Goal: Information Seeking & Learning: Learn about a topic

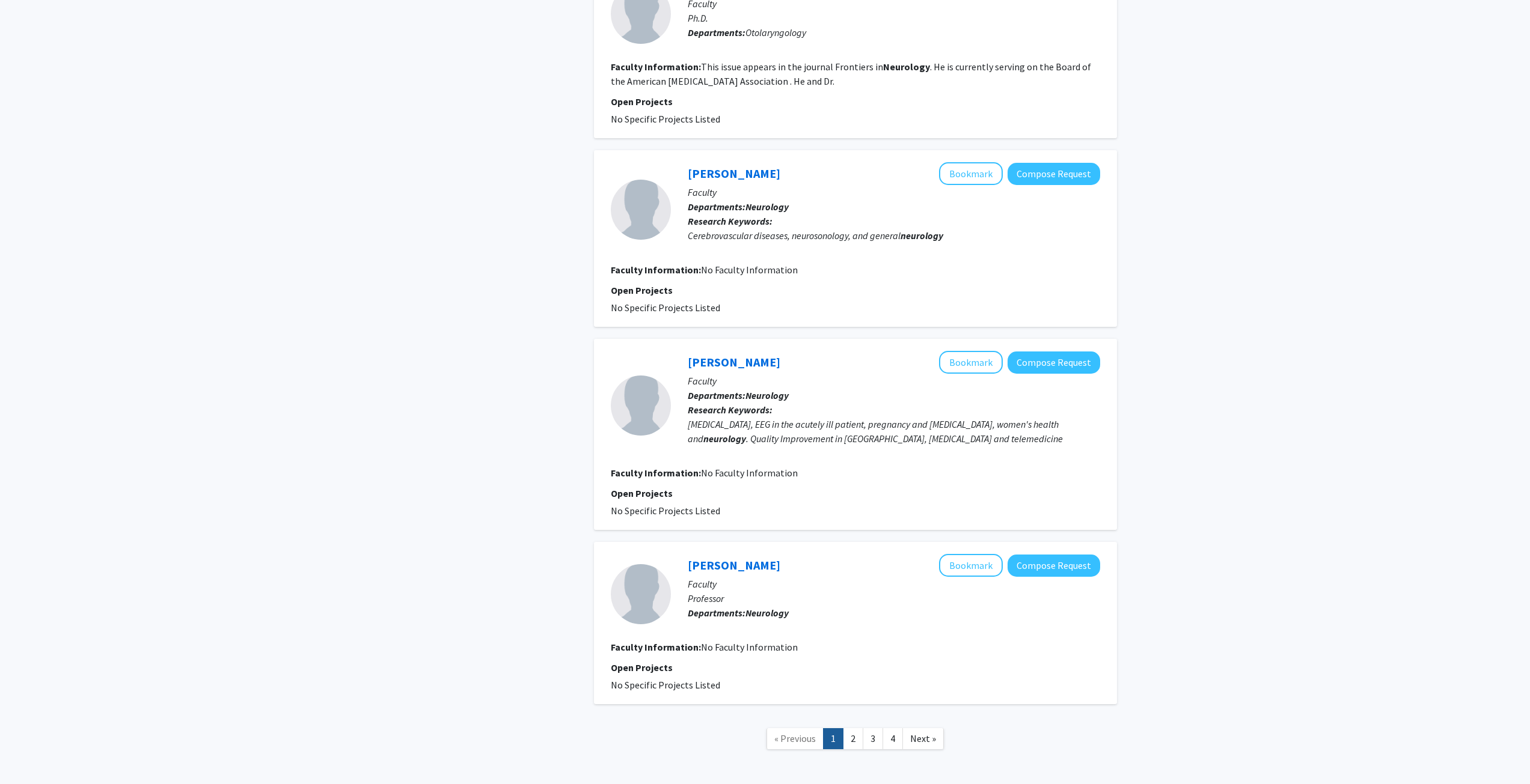
scroll to position [1460, 0]
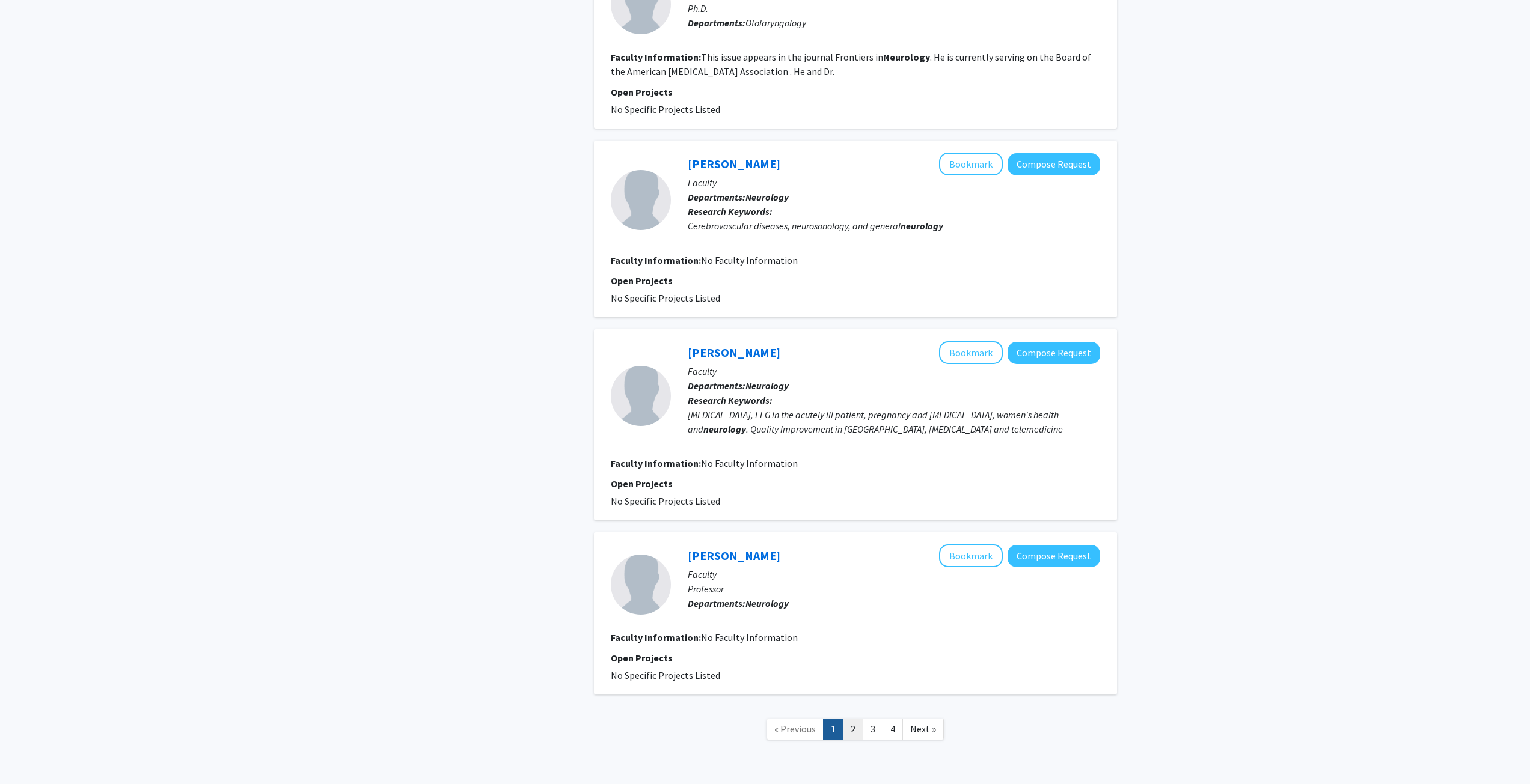
click at [861, 567] on link "2" at bounding box center [853, 729] width 21 height 21
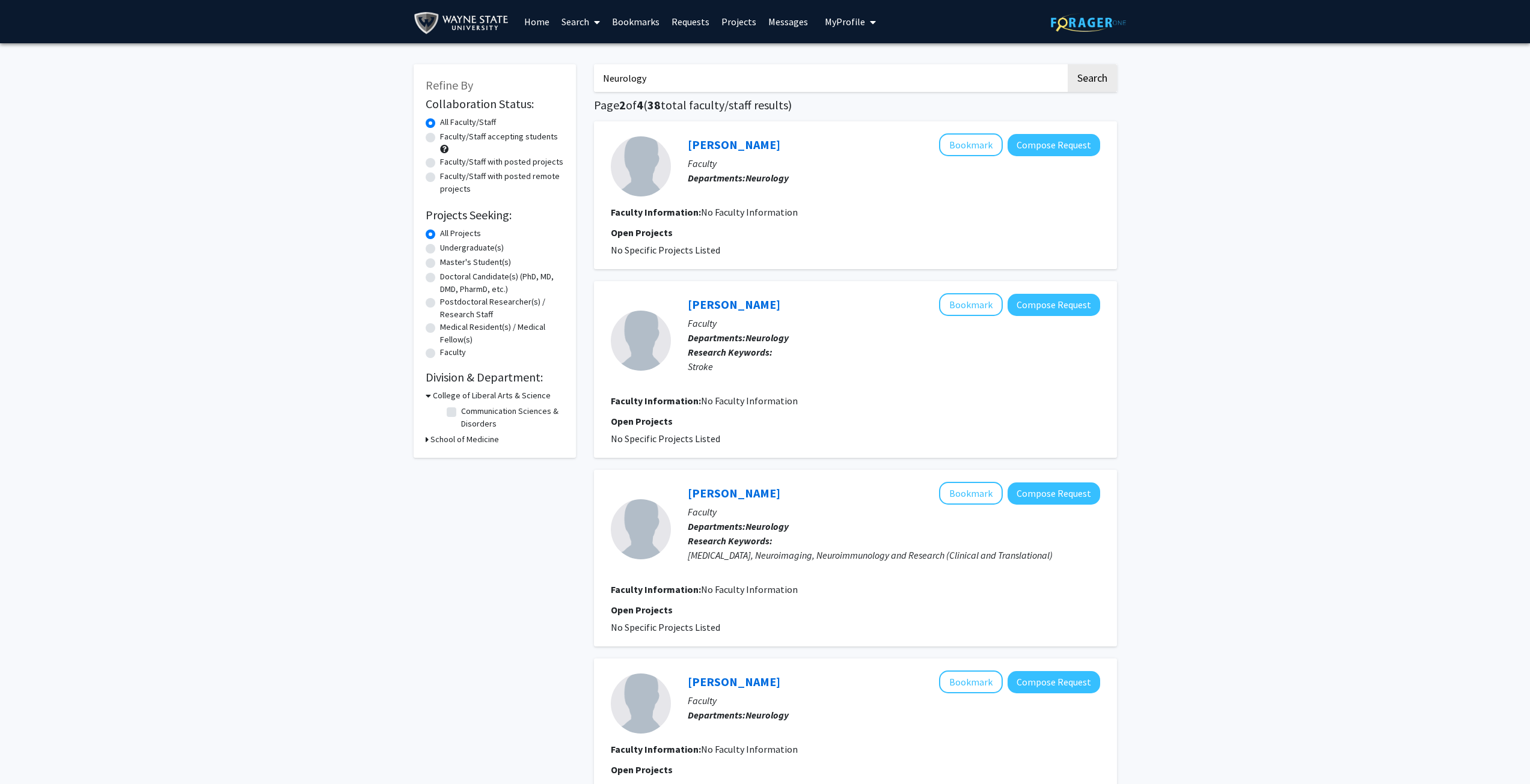
click at [481, 138] on label "Faculty/Staff accepting students" at bounding box center [499, 137] width 118 height 12
click at [448, 138] on input "Faculty/Staff accepting students" at bounding box center [444, 134] width 8 height 8
radio input "true"
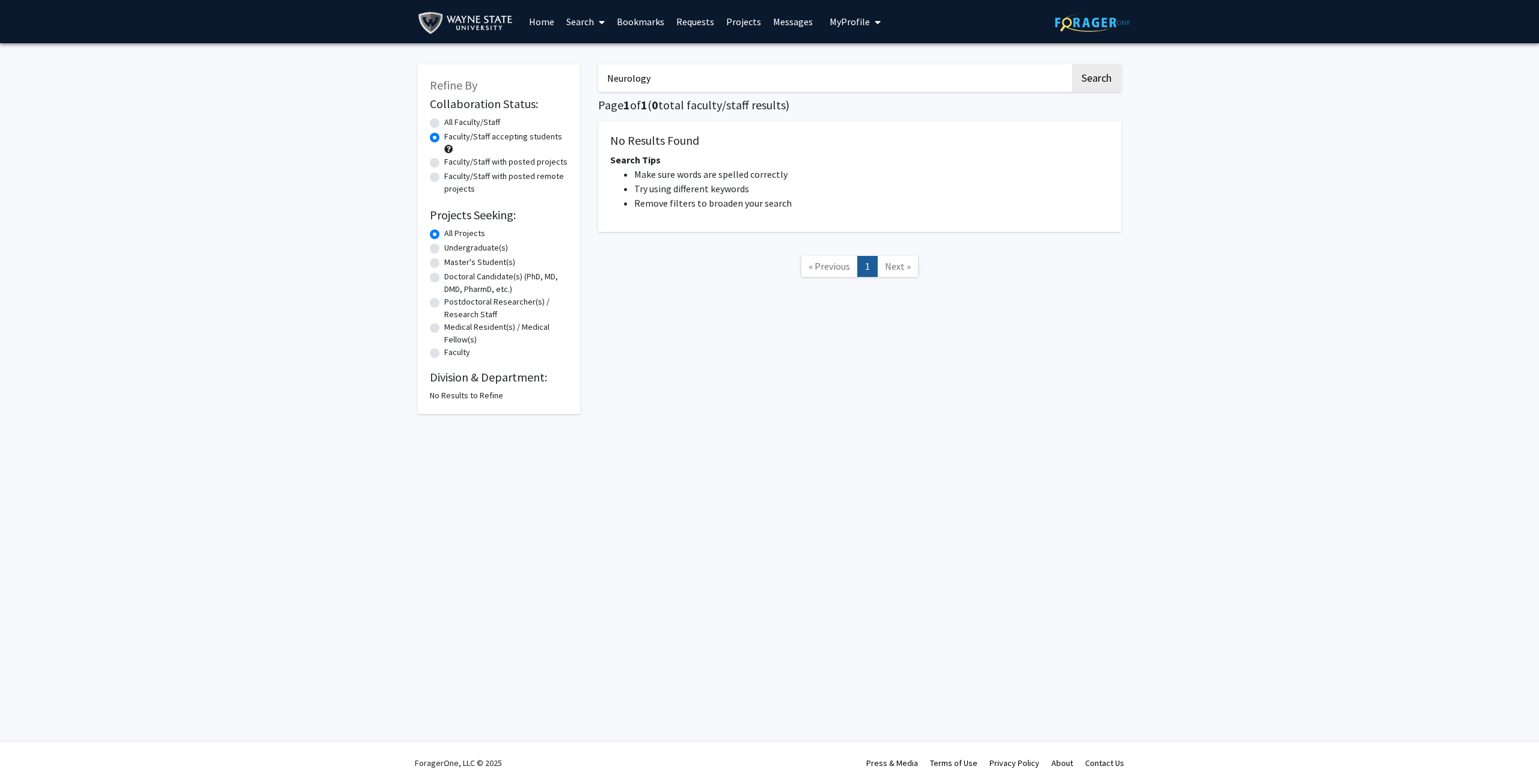
click at [485, 129] on div "All Faculty/Staff" at bounding box center [498, 123] width 138 height 14
click at [487, 122] on label "All Faculty/Staff" at bounding box center [472, 122] width 56 height 12
click at [452, 122] on input "All Faculty/Staff" at bounding box center [448, 120] width 8 height 8
radio input "true"
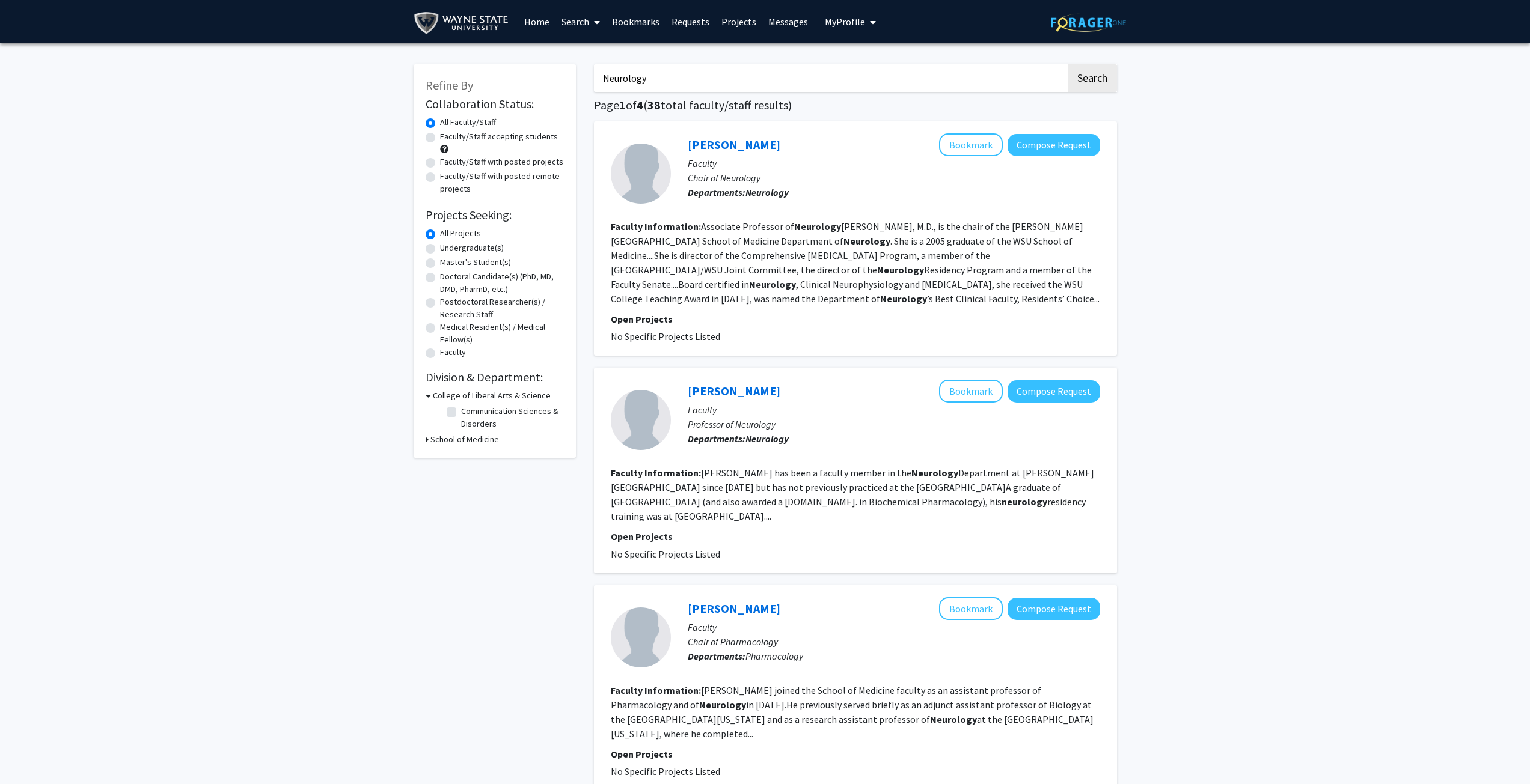
click at [739, 134] on div "[PERSON_NAME] Bookmark Compose Request" at bounding box center [894, 145] width 412 height 23
click at [734, 144] on link "[PERSON_NAME]" at bounding box center [734, 144] width 92 height 15
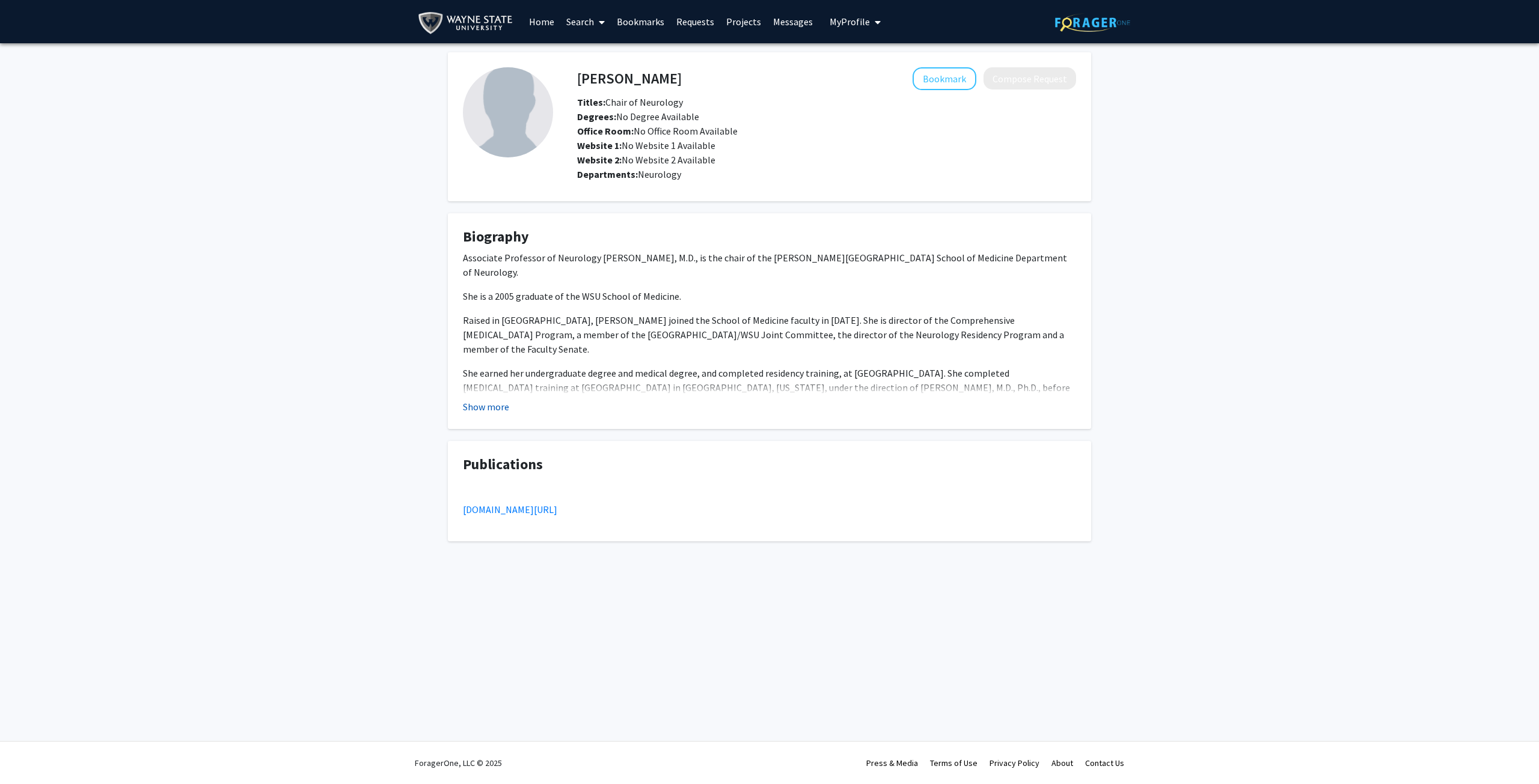
click at [500, 407] on button "Show more" at bounding box center [486, 406] width 46 height 14
